Goal: Task Accomplishment & Management: Use online tool/utility

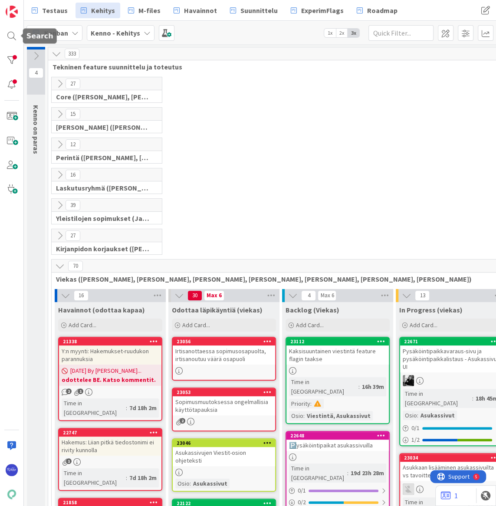
click at [11, 33] on div at bounding box center [11, 35] width 17 height 17
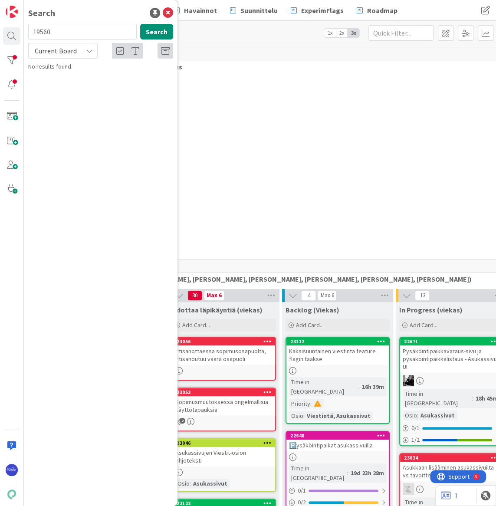
type input "19560"
click at [89, 74] on span "Korkolaskua ei muodostu osapäivillä haettaessa" at bounding box center [97, 80] width 115 height 17
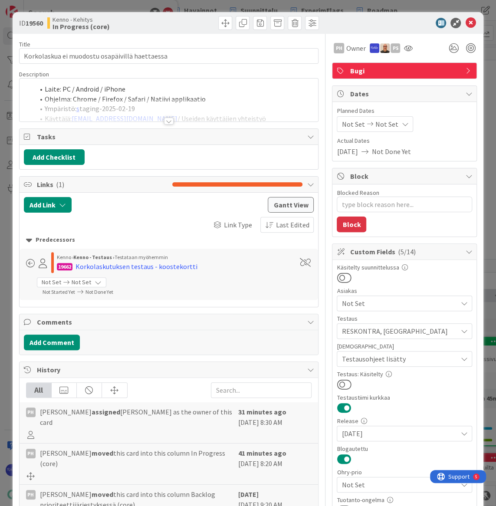
click at [164, 122] on div at bounding box center [169, 121] width 10 height 7
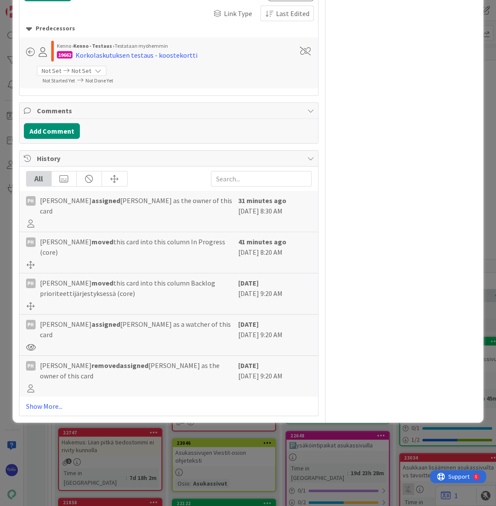
scroll to position [1420, 0]
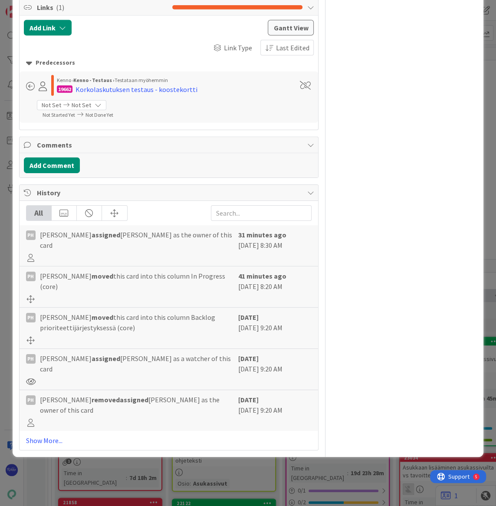
click at [36, 435] on link "Show More..." at bounding box center [169, 440] width 286 height 10
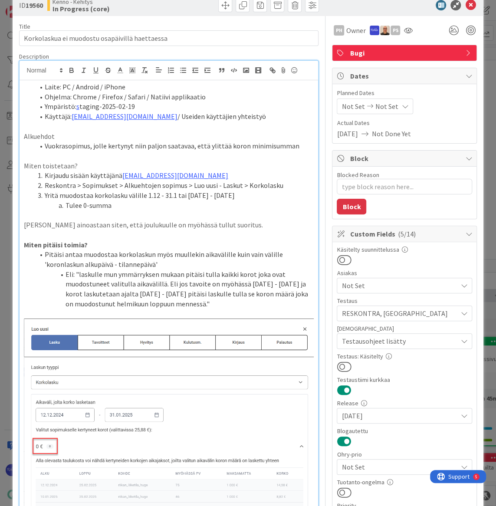
scroll to position [0, 0]
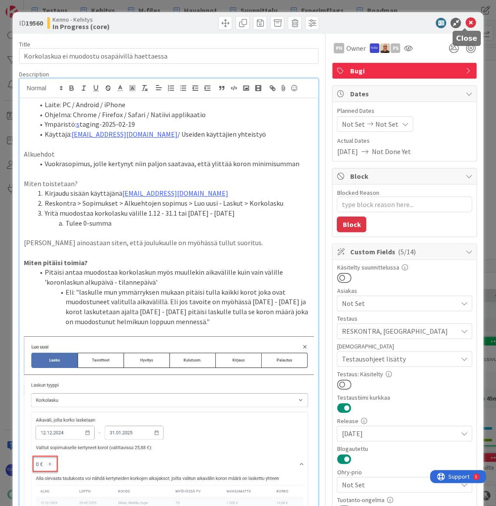
drag, startPoint x: 464, startPoint y: 23, endPoint x: 456, endPoint y: 30, distance: 10.2
click at [465, 23] on icon at bounding box center [470, 23] width 10 height 10
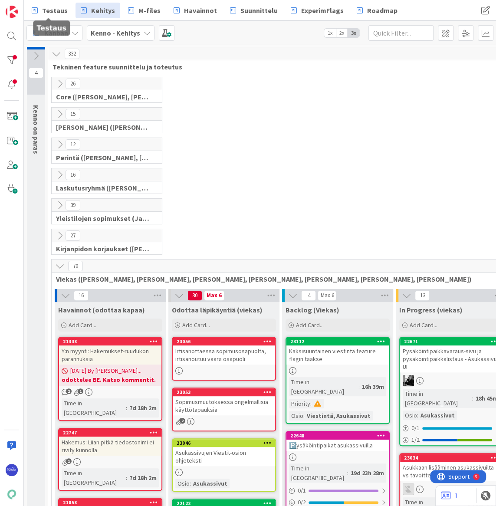
click at [52, 9] on span "Testaus" at bounding box center [55, 10] width 26 height 10
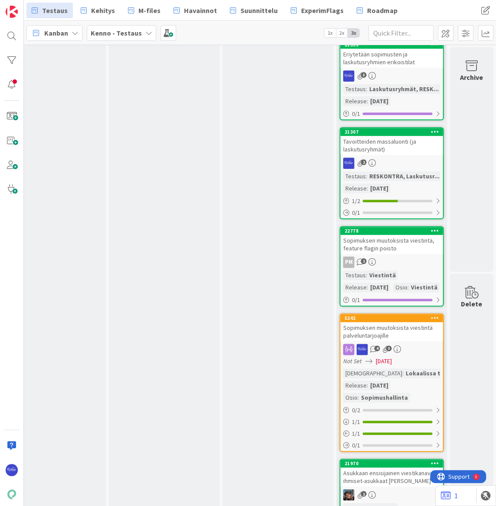
scroll to position [4300, 828]
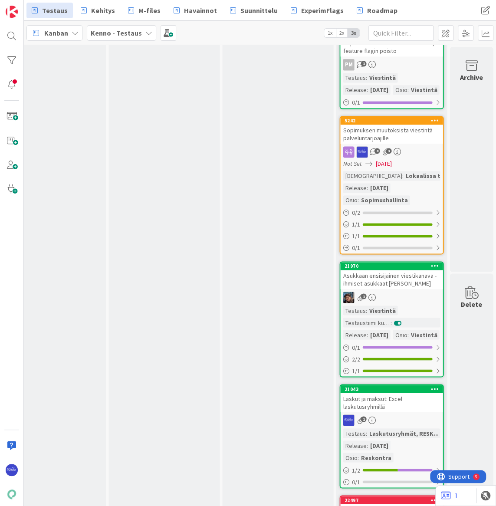
click at [396, 144] on div "Sopimuksen muutoksista viestintä palveluntarjoajille" at bounding box center [391, 134] width 102 height 19
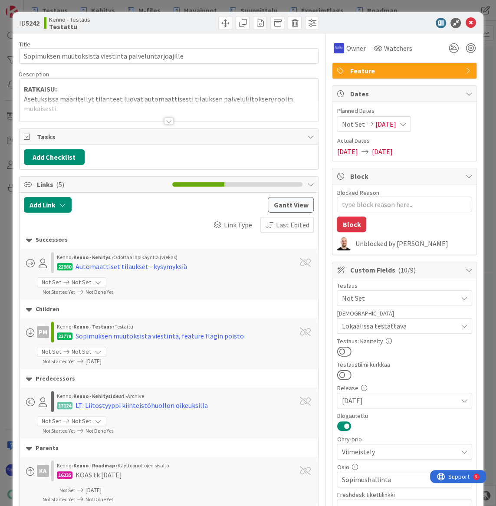
click at [164, 120] on div at bounding box center [169, 121] width 10 height 7
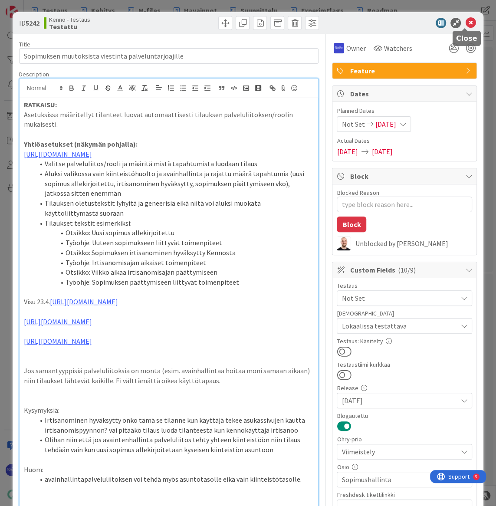
click at [465, 25] on icon at bounding box center [470, 23] width 10 height 10
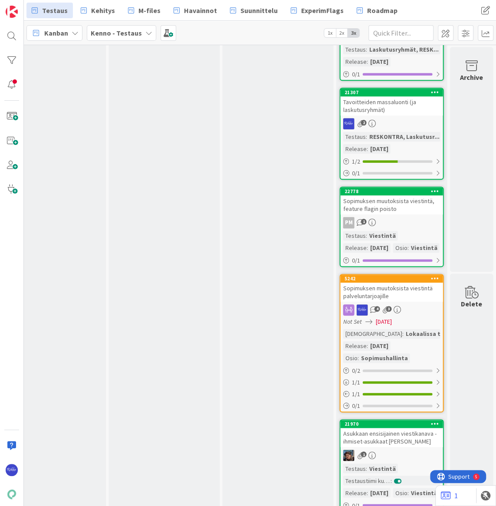
click at [388, 115] on div "Tavoitteiden massaluonti (ja laskutusryhmät)" at bounding box center [391, 105] width 102 height 19
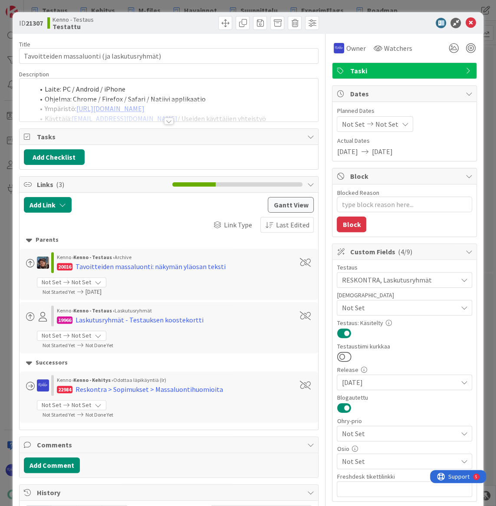
click at [168, 121] on div at bounding box center [169, 121] width 10 height 7
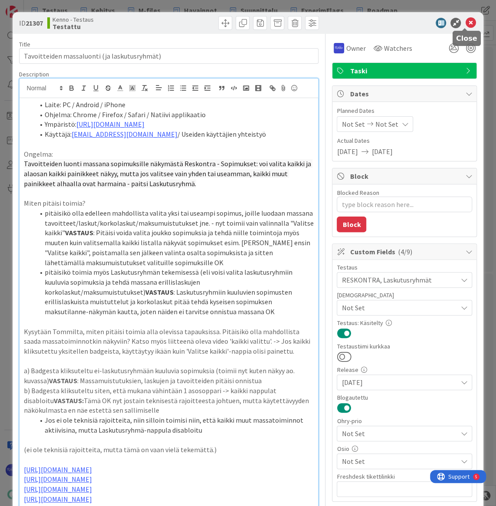
click at [465, 25] on icon at bounding box center [470, 23] width 10 height 10
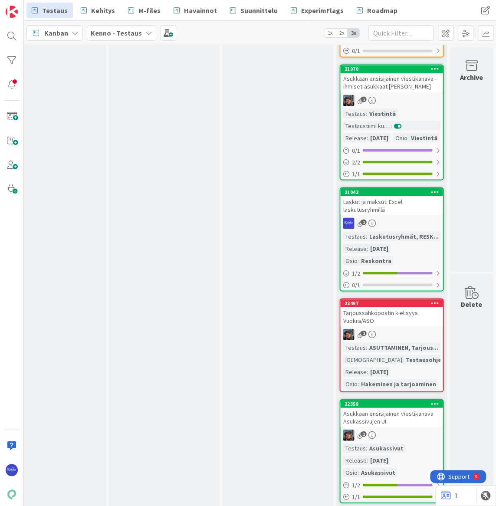
scroll to position [4221, 828]
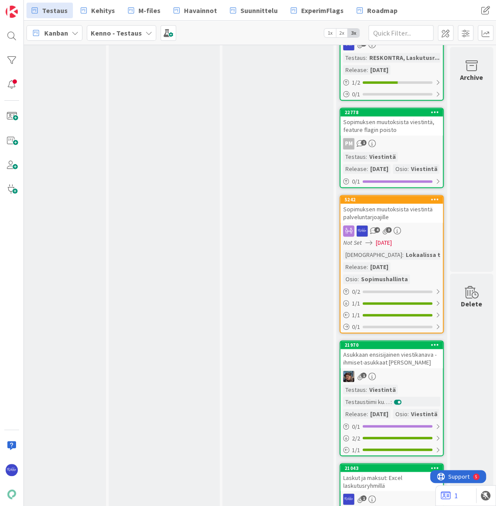
click at [435, 202] on icon at bounding box center [435, 199] width 8 height 6
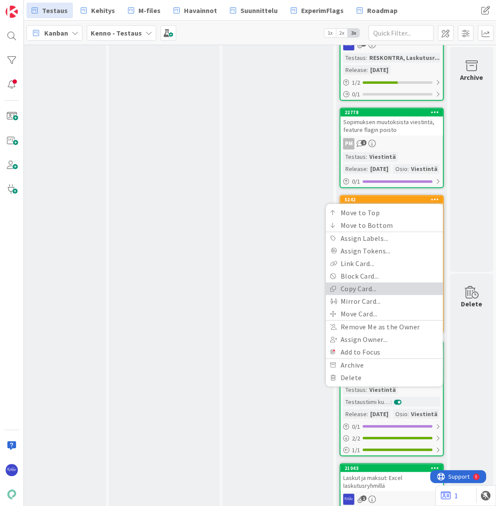
click at [380, 295] on link "Copy Card..." at bounding box center [383, 288] width 117 height 13
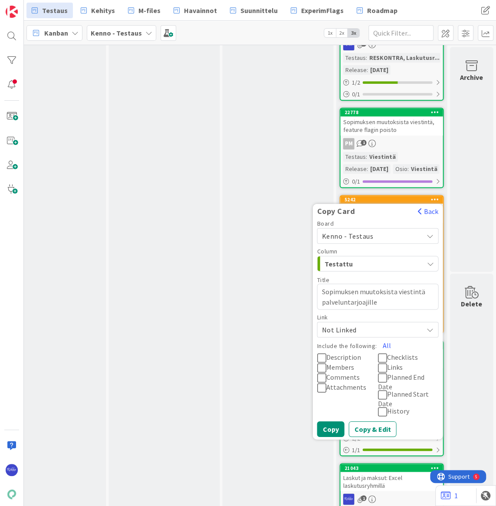
scroll to position [4300, 828]
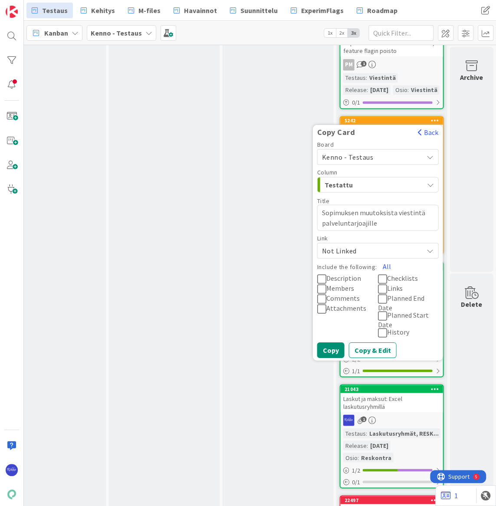
click at [320, 284] on icon at bounding box center [321, 278] width 9 height 10
click at [373, 358] on button "Copy & Edit" at bounding box center [372, 350] width 48 height 16
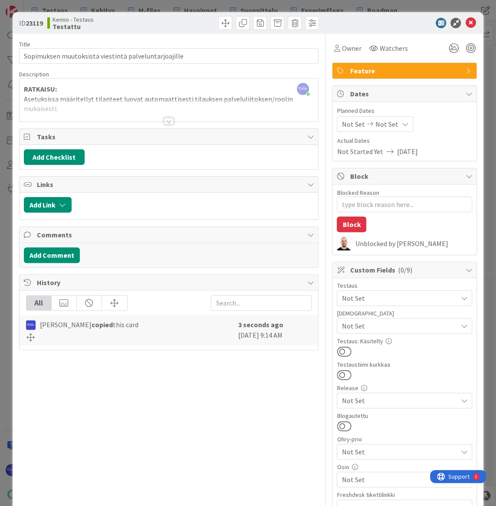
click at [164, 121] on div at bounding box center [169, 121] width 10 height 7
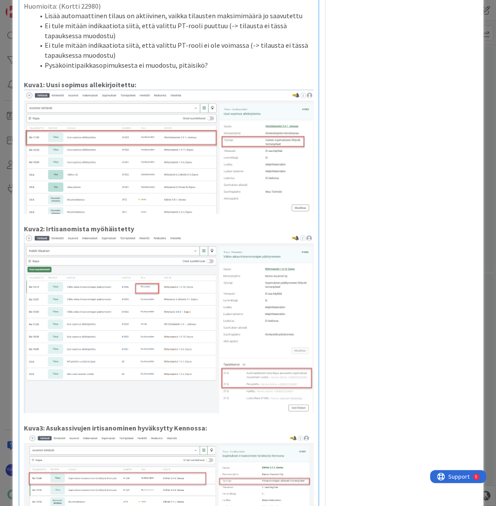
scroll to position [1617, 0]
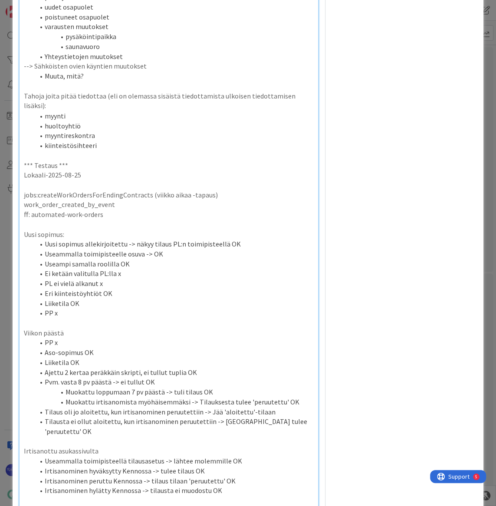
type textarea "x"
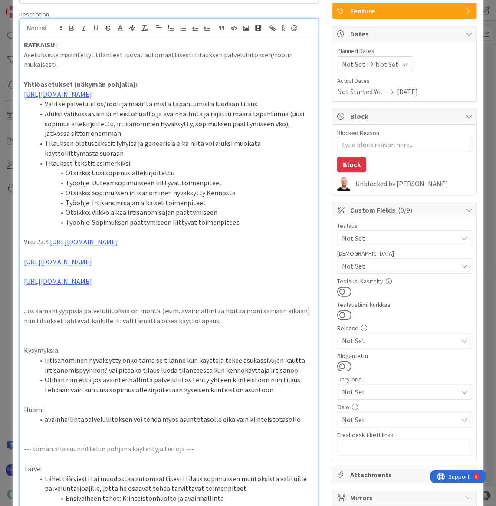
scroll to position [0, 0]
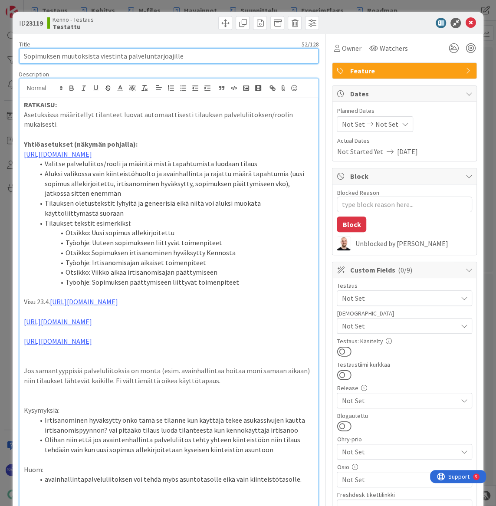
drag, startPoint x: 185, startPoint y: 54, endPoint x: 22, endPoint y: 56, distance: 163.2
click at [22, 56] on input "Sopimuksen muutoksista viestintä palveluntarjoajille" at bounding box center [169, 56] width 300 height 16
type input "ESIMERKKIKORTTI"
type textarea "x"
type input "ESIMERKKIKORTTI"
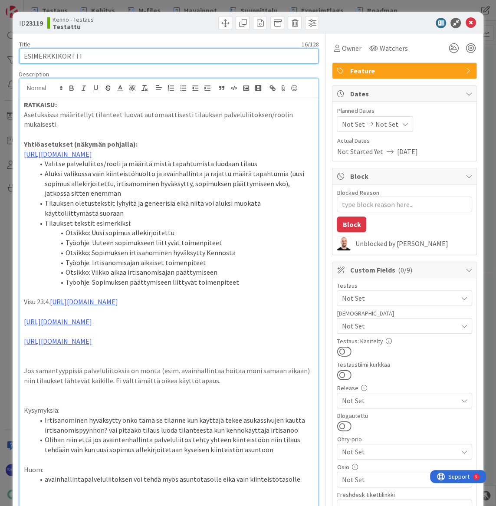
type textarea "x"
type input "ESIMERKKIKORTTI ("
type textarea "x"
type input "ESIMERKKIKORTTI (K"
type textarea "x"
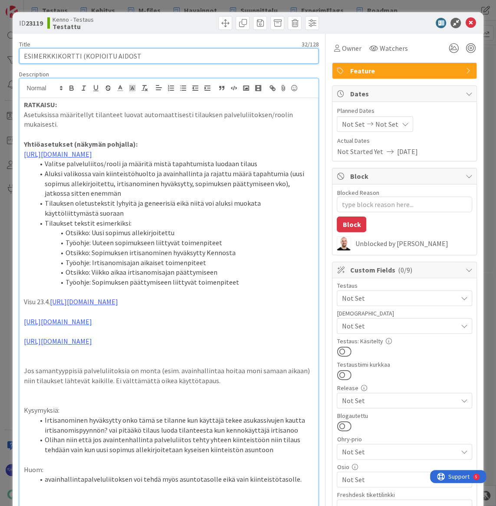
type input "ESIMERKKIKORTTI (KOPIOITU AIDOSTA"
type textarea "x"
type input "ESIMERKKIKORTTI (KOPIOITU AIDOSTA)"
type textarea "x"
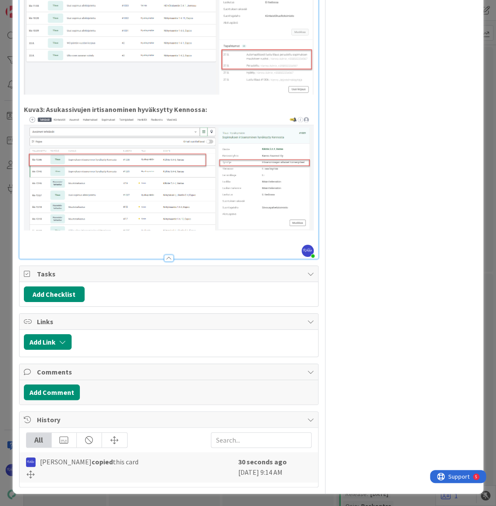
scroll to position [1688, 0]
type input "ESIMERKKIKORTTI (KOPIOITU AIDOSTA)"
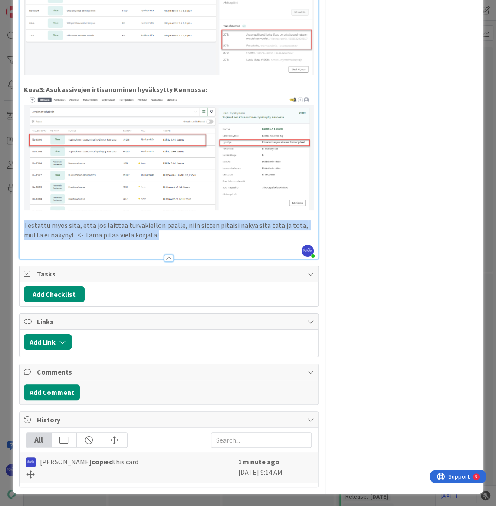
drag, startPoint x: 158, startPoint y: 253, endPoint x: 21, endPoint y: 247, distance: 136.4
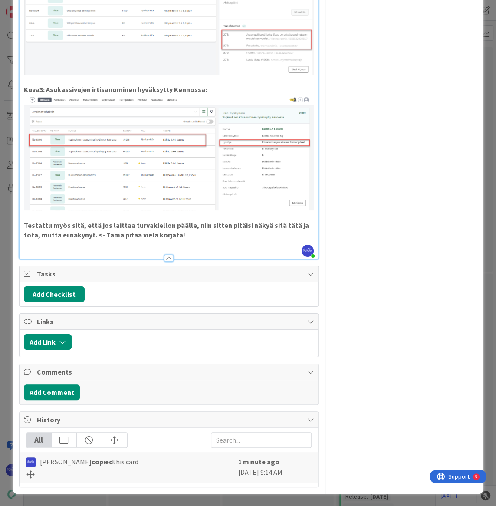
click at [207, 250] on p at bounding box center [169, 245] width 290 height 10
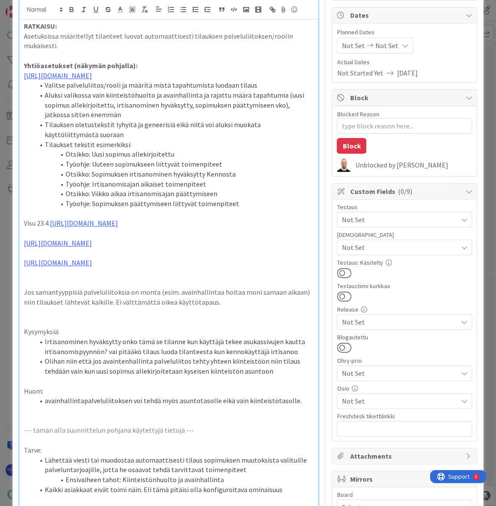
scroll to position [0, 0]
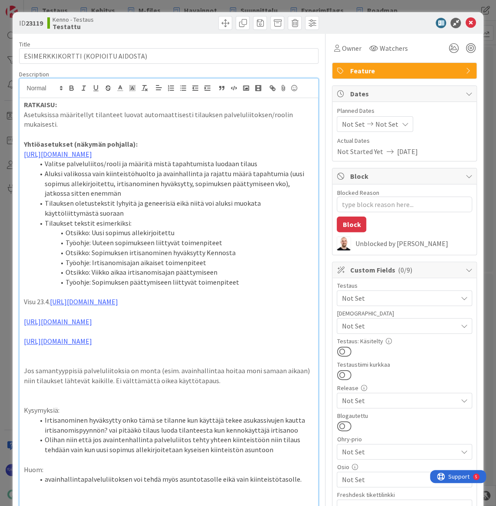
click at [24, 103] on strong "RATKAISU:" at bounding box center [40, 104] width 33 height 9
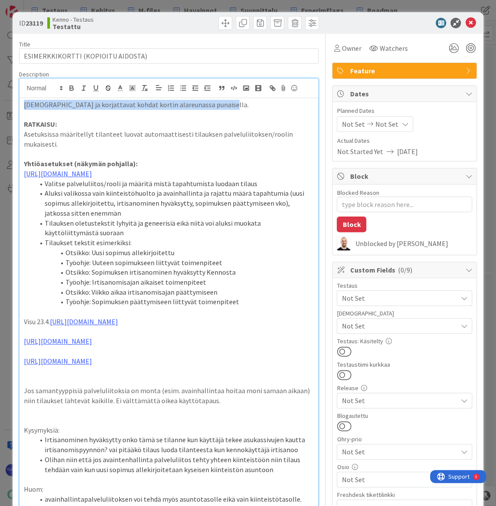
drag, startPoint x: 236, startPoint y: 107, endPoint x: 22, endPoint y: 104, distance: 213.9
click at [71, 89] on icon "button" at bounding box center [72, 88] width 8 height 8
click at [240, 108] on p "[DEMOGRAPHIC_DATA] ja korjattavat kohdat kortin alareunassa punaisella." at bounding box center [169, 105] width 290 height 10
drag, startPoint x: 24, startPoint y: 103, endPoint x: 245, endPoint y: 104, distance: 220.4
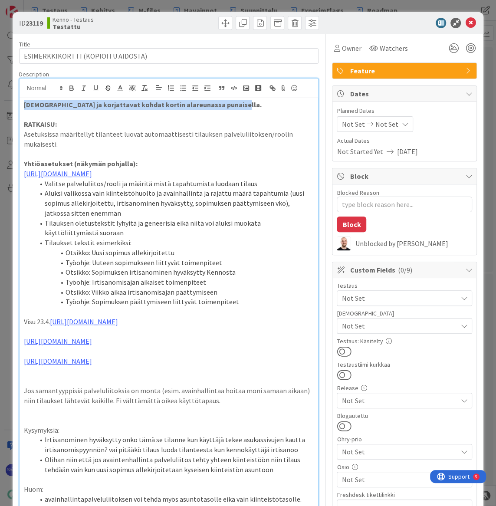
click at [245, 104] on p "[DEMOGRAPHIC_DATA] ja korjattavat kohdat kortin alareunassa punaisella." at bounding box center [169, 105] width 290 height 10
click at [118, 87] on polyline at bounding box center [119, 86] width 3 height 3
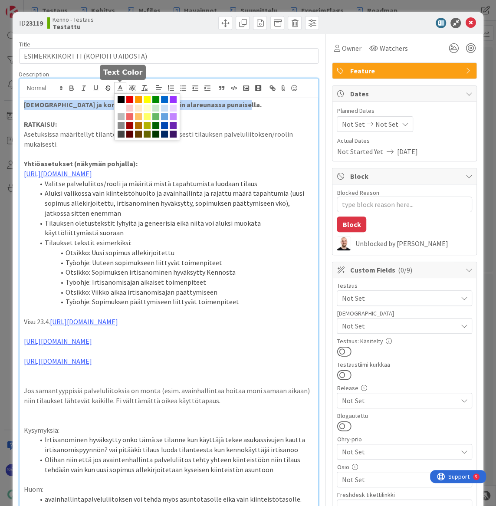
click at [130, 99] on span at bounding box center [129, 99] width 7 height 7
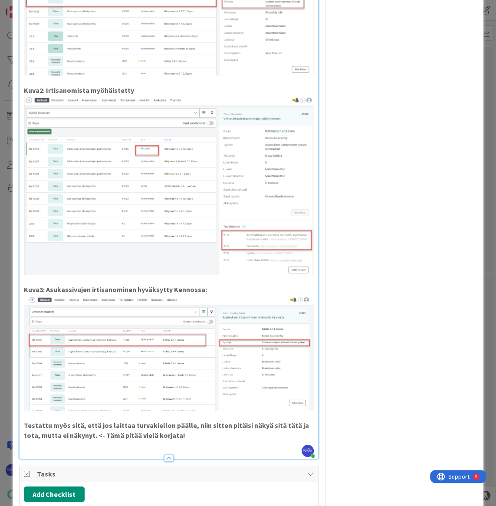
scroll to position [1727, 0]
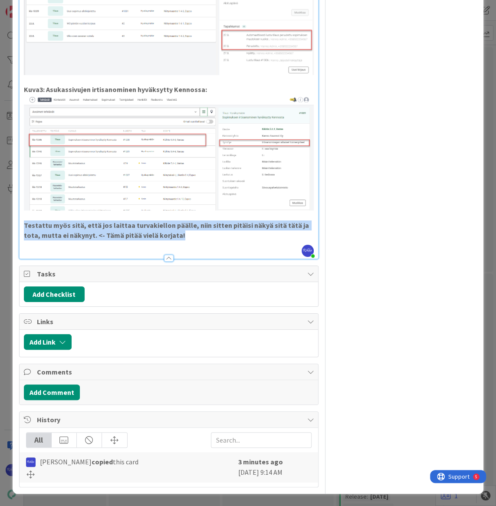
drag, startPoint x: 195, startPoint y: 238, endPoint x: 20, endPoint y: 226, distance: 175.7
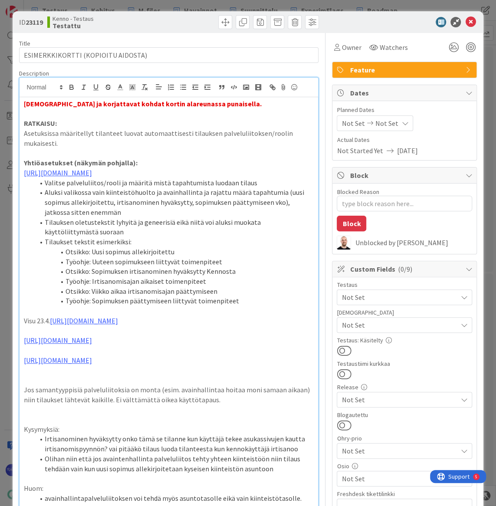
scroll to position [0, 0]
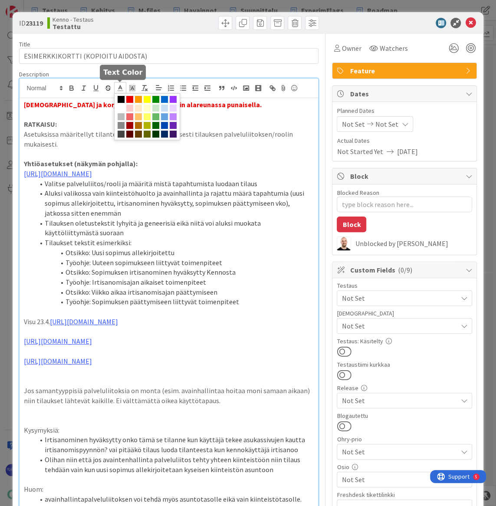
click at [119, 87] on polyline at bounding box center [119, 86] width 3 height 3
click at [129, 96] on span at bounding box center [129, 99] width 7 height 7
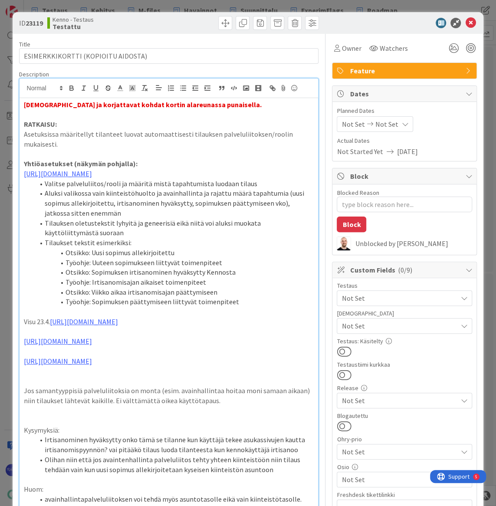
click at [184, 115] on p at bounding box center [169, 115] width 290 height 10
click at [237, 27] on span at bounding box center [243, 23] width 14 height 14
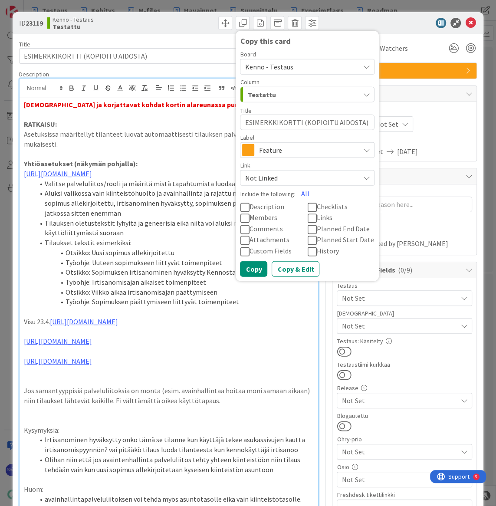
click at [297, 93] on div "Testattu" at bounding box center [302, 95] width 114 height 14
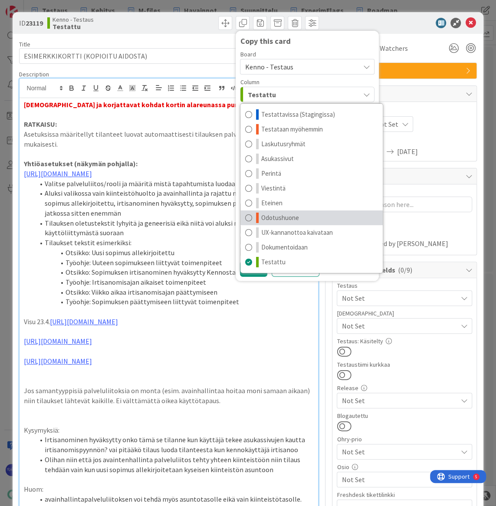
click at [291, 213] on span "Odotushuone" at bounding box center [280, 218] width 38 height 10
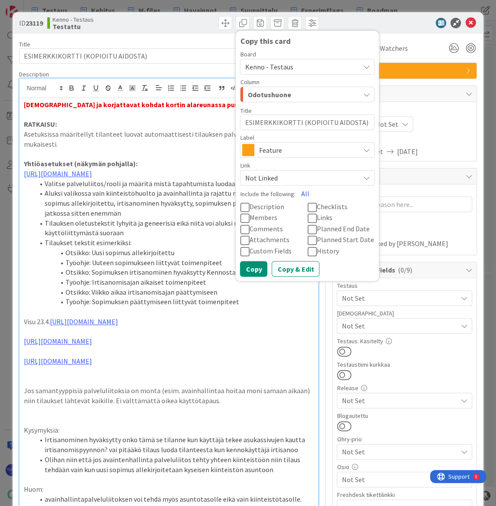
click at [329, 24] on div at bounding box center [400, 23] width 154 height 10
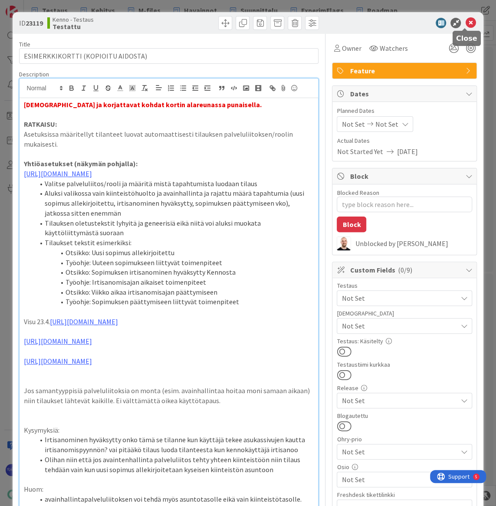
click at [466, 23] on icon at bounding box center [470, 23] width 10 height 10
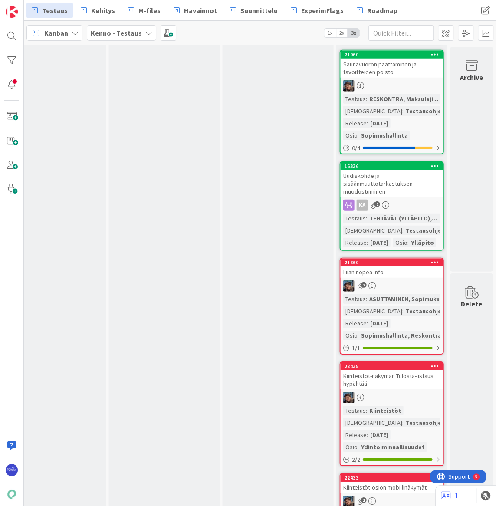
scroll to position [2998, 828]
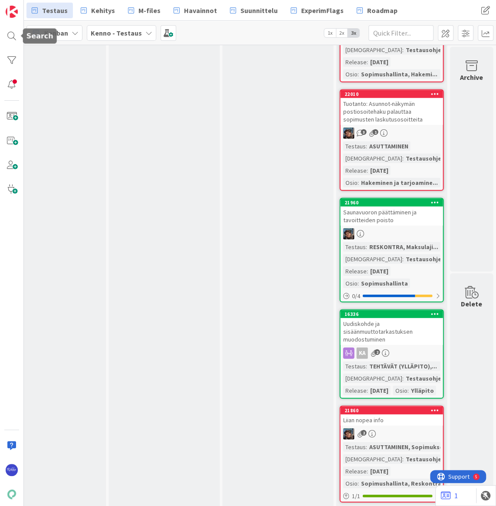
click at [12, 37] on div at bounding box center [11, 35] width 17 height 17
type textarea "x"
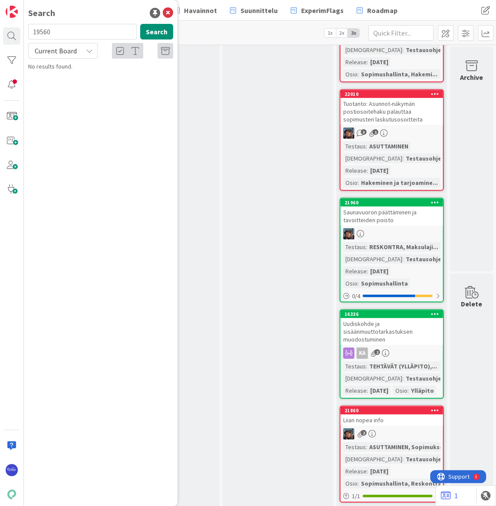
drag, startPoint x: 65, startPoint y: 36, endPoint x: 26, endPoint y: 31, distance: 39.0
click at [26, 31] on div "19560 Search" at bounding box center [100, 33] width 155 height 19
type input "23119"
click at [86, 76] on span "ESIMERKKIKORTTI (KOPIOITU AIDOSTA)" at bounding box center [110, 76] width 99 height 8
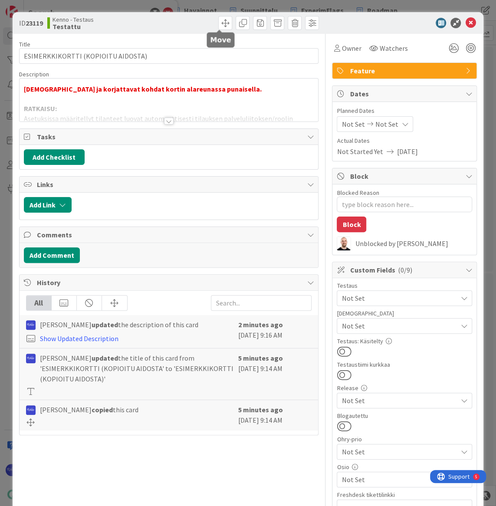
click at [222, 21] on span at bounding box center [225, 23] width 14 height 14
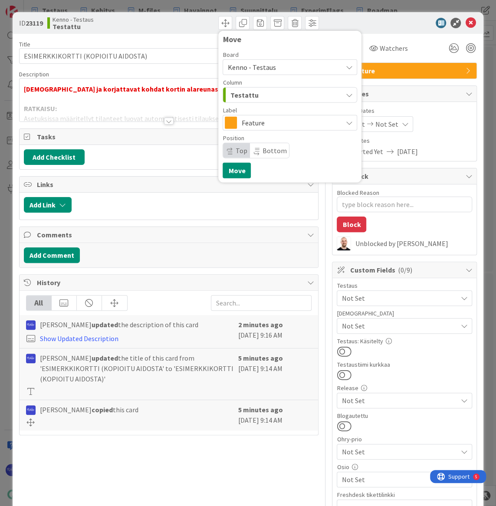
click at [259, 98] on div "Testattu" at bounding box center [285, 95] width 114 height 14
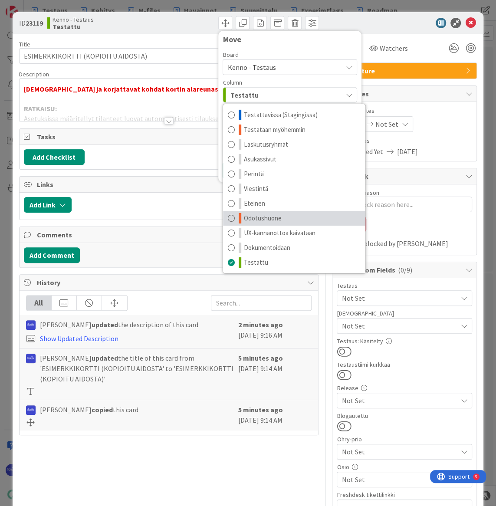
click at [276, 217] on link "Odotushuone" at bounding box center [294, 218] width 142 height 15
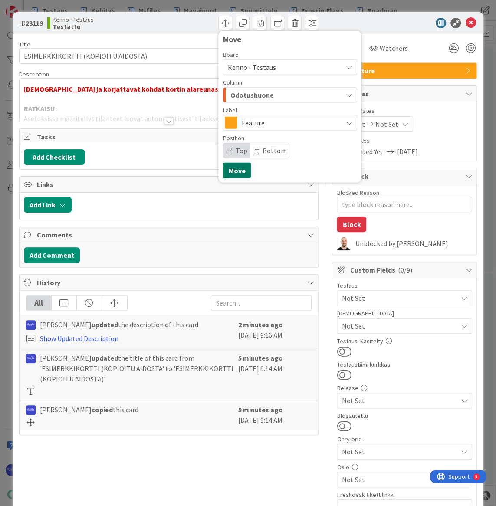
click at [232, 174] on button "Move" at bounding box center [237, 171] width 28 height 16
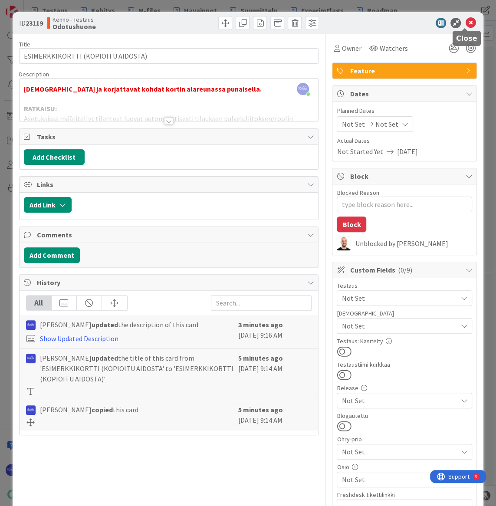
click at [466, 25] on icon at bounding box center [470, 23] width 10 height 10
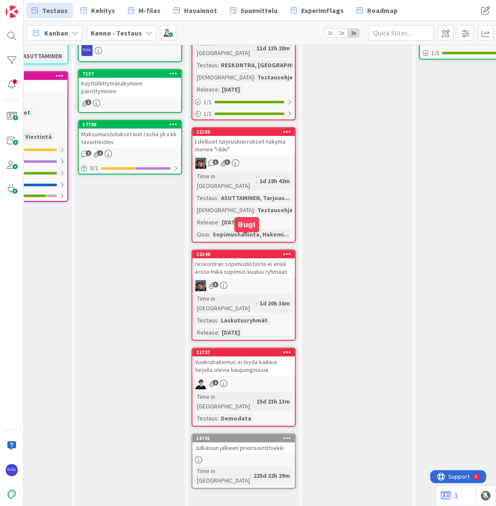
scroll to position [0, 635]
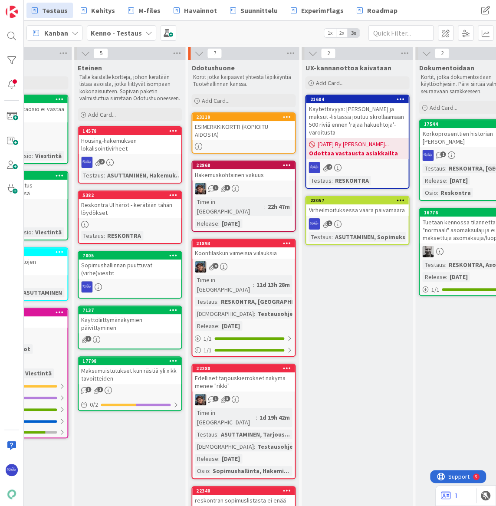
click at [250, 177] on div "Hakemuskohtainen vakuus" at bounding box center [243, 174] width 102 height 11
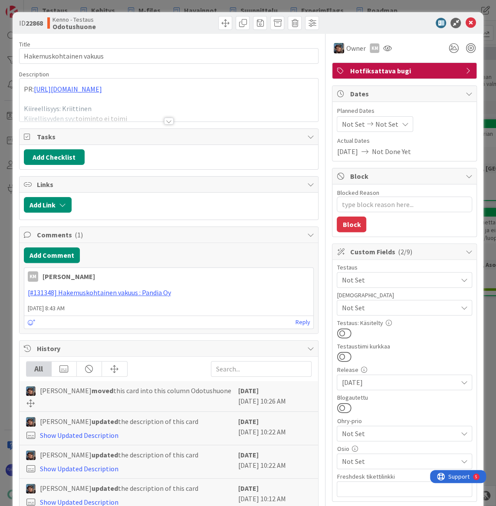
click at [166, 121] on div at bounding box center [169, 121] width 10 height 7
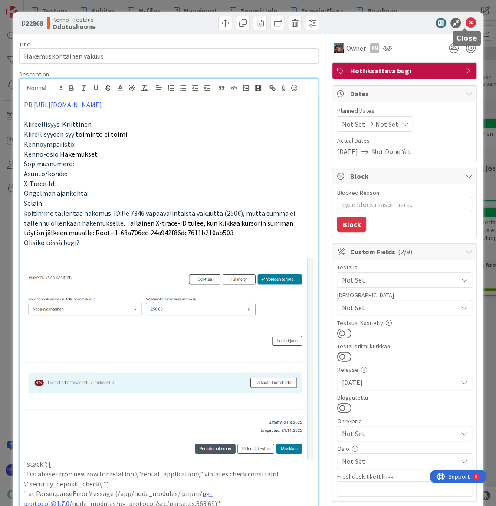
click at [465, 24] on icon at bounding box center [470, 23] width 10 height 10
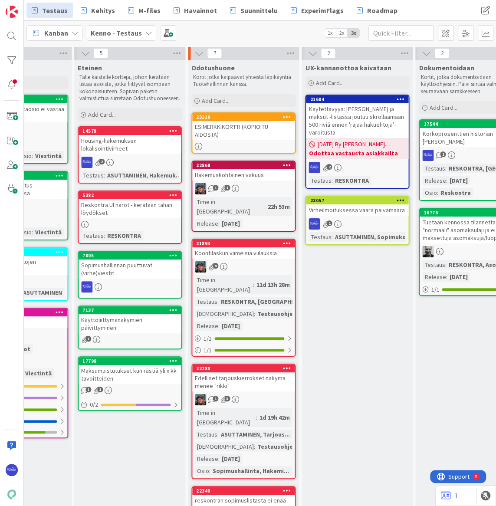
click at [253, 126] on div "ESIMERKKIKORTTI (KOPIOITU AIDOSTA)" at bounding box center [243, 130] width 102 height 19
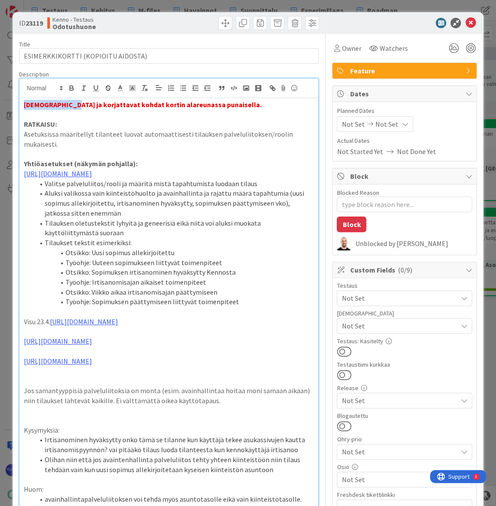
drag, startPoint x: 72, startPoint y: 89, endPoint x: 22, endPoint y: 89, distance: 50.8
drag, startPoint x: 195, startPoint y: 105, endPoint x: 230, endPoint y: 105, distance: 35.1
click at [230, 105] on strong "[DEMOGRAPHIC_DATA] ja korjattavat kohdat kortin alareunassa punaisella." at bounding box center [143, 104] width 238 height 9
click at [467, 23] on icon at bounding box center [470, 23] width 10 height 10
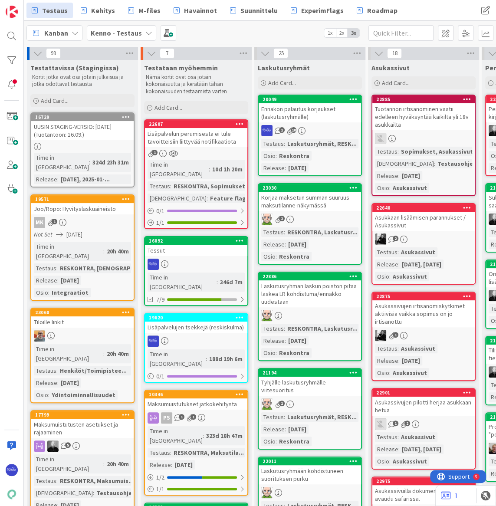
click at [308, 126] on div "1 10" at bounding box center [310, 130] width 102 height 11
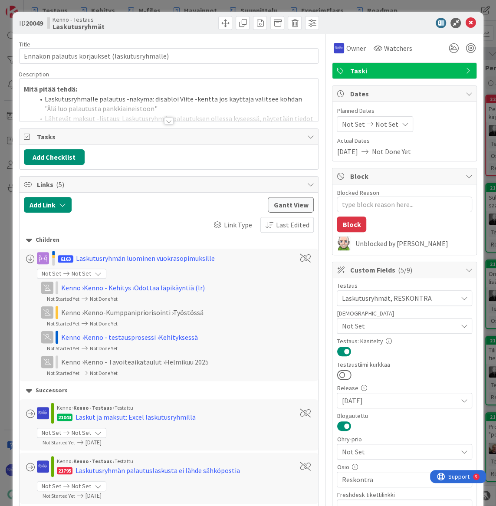
click at [164, 122] on div at bounding box center [169, 121] width 10 height 7
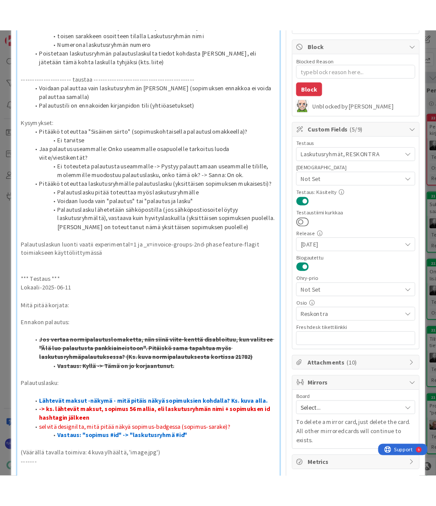
scroll to position [355, 0]
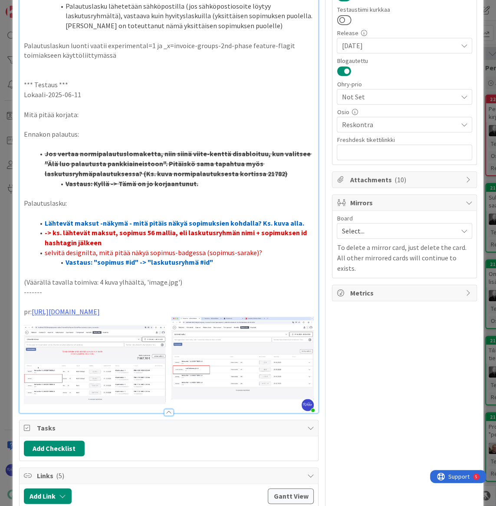
click at [177, 100] on p at bounding box center [169, 105] width 290 height 10
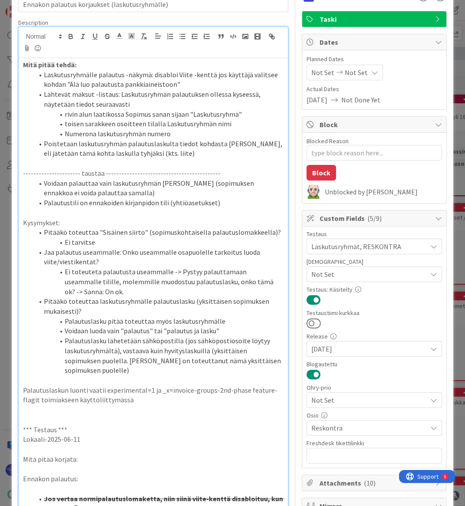
scroll to position [0, 0]
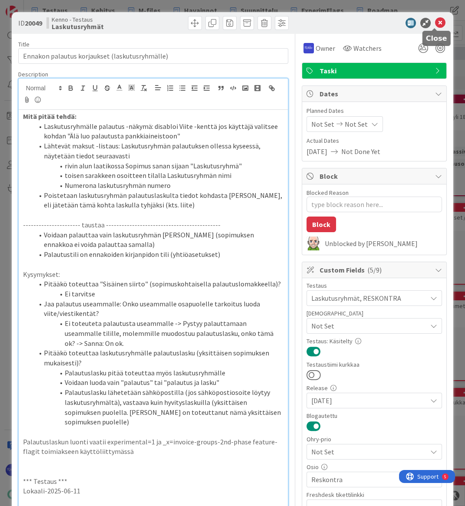
click at [435, 26] on icon at bounding box center [440, 23] width 10 height 10
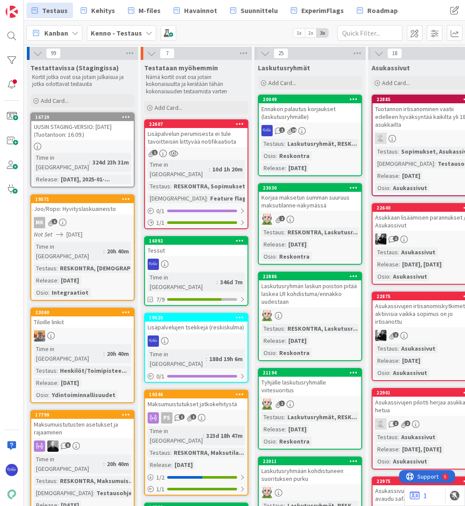
type textarea "x"
